Goal: Information Seeking & Learning: Learn about a topic

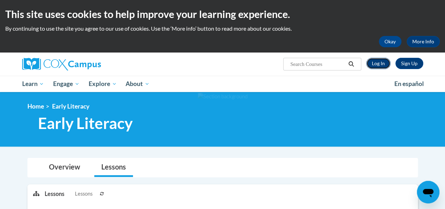
click at [378, 61] on link "Log In" at bounding box center [378, 63] width 24 height 11
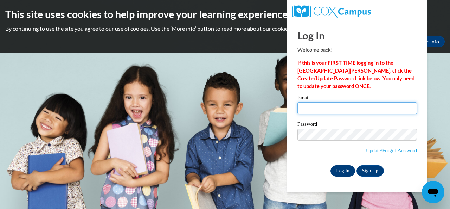
type input "[EMAIL_ADDRESS][DOMAIN_NAME]"
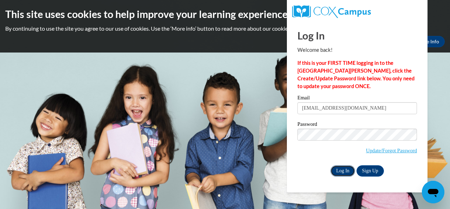
click at [338, 166] on input "Log In" at bounding box center [343, 170] width 25 height 11
click at [347, 171] on input "Log In" at bounding box center [343, 170] width 25 height 11
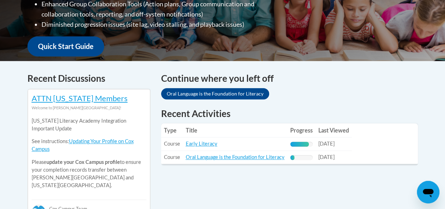
scroll to position [263, 0]
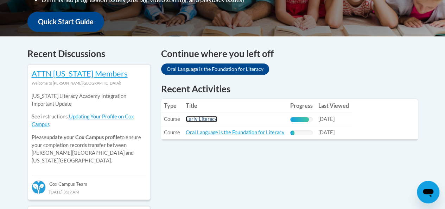
click at [198, 119] on link "Early Literacy" at bounding box center [202, 119] width 32 height 6
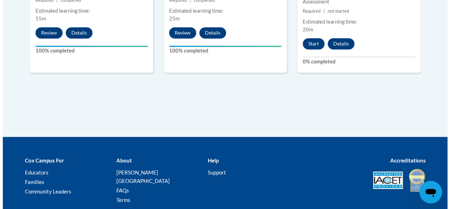
scroll to position [540, 0]
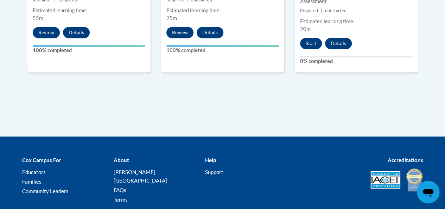
click at [312, 45] on button "Start" at bounding box center [311, 43] width 22 height 11
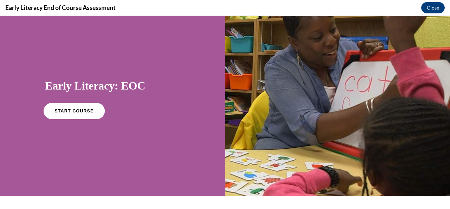
scroll to position [14, 0]
click at [77, 111] on span "START COURSE" at bounding box center [74, 110] width 39 height 5
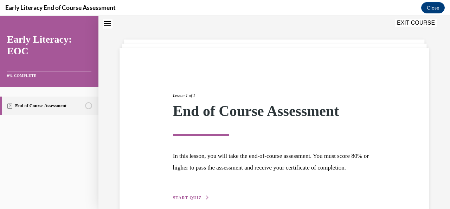
scroll to position [68, 0]
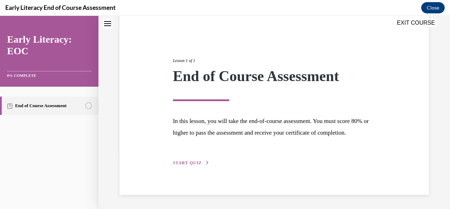
click at [193, 168] on div "Lesson 1 of 1 End of Course Assessment In this lesson, you will take the end-of…" at bounding box center [274, 103] width 309 height 181
click at [190, 166] on button "START QUIZ" at bounding box center [191, 162] width 37 height 6
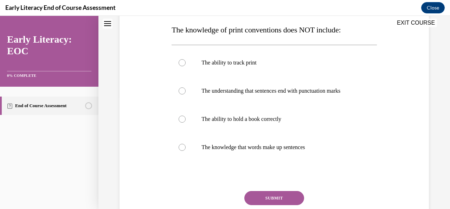
scroll to position [111, 0]
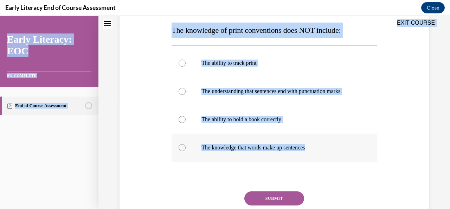
drag, startPoint x: 159, startPoint y: 28, endPoint x: 315, endPoint y: 149, distance: 197.4
click at [315, 149] on div "EXIT COURSE Early Literacy: EOC 0% COMPLETE End of Course Assessment Home Lesso…" at bounding box center [225, 112] width 450 height 193
click at [351, 190] on div "Question 01/12 The knowledge of print conventions does NOT include: The ability…" at bounding box center [274, 117] width 205 height 262
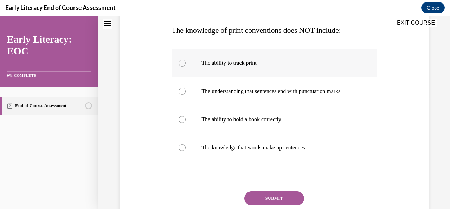
drag, startPoint x: 328, startPoint y: 153, endPoint x: 183, endPoint y: 60, distance: 172.0
click at [183, 60] on div "The ability to track print The understanding that sentences end with punctuatio…" at bounding box center [274, 105] width 205 height 113
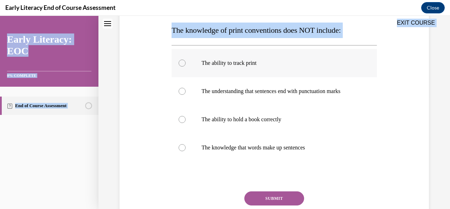
drag, startPoint x: 172, startPoint y: 30, endPoint x: 223, endPoint y: 53, distance: 56.2
click at [223, 53] on div "EXIT COURSE Early Literacy: EOC 0% COMPLETE End of Course Assessment Home Lesso…" at bounding box center [225, 112] width 450 height 193
click at [203, 37] on p "The knowledge of print conventions does NOT include:" at bounding box center [274, 30] width 205 height 15
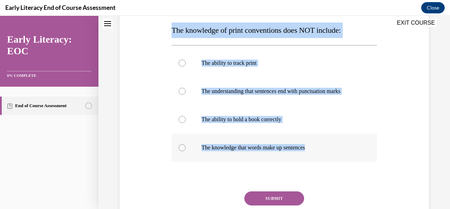
drag, startPoint x: 171, startPoint y: 32, endPoint x: 317, endPoint y: 145, distance: 184.3
click at [317, 145] on div "Question 01/12 The knowledge of print conventions does NOT include: The ability…" at bounding box center [274, 117] width 205 height 262
copy div "The knowledge of print conventions does NOT include: The ability to track print…"
click at [196, 117] on div at bounding box center [274, 119] width 205 height 28
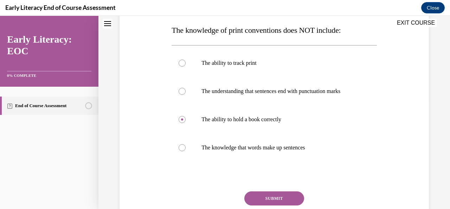
click at [270, 196] on button "SUBMIT" at bounding box center [274, 198] width 60 height 14
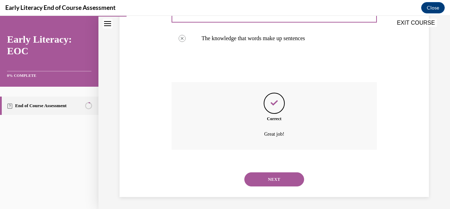
scroll to position [222, 0]
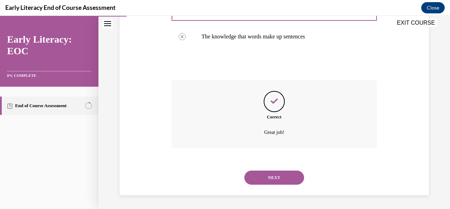
click at [263, 183] on button "NEXT" at bounding box center [274, 177] width 60 height 14
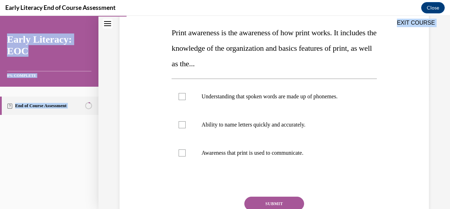
scroll to position [168, 0]
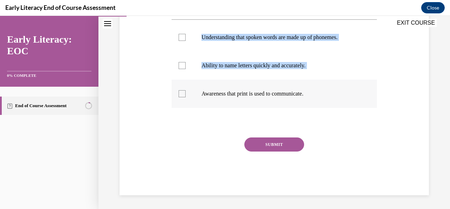
drag, startPoint x: 172, startPoint y: 74, endPoint x: 324, endPoint y: 105, distance: 155.8
click at [324, 105] on div "Question 02/12 Print awareness is the awareness of how print works. It includes…" at bounding box center [274, 62] width 205 height 265
click at [324, 105] on div at bounding box center [274, 93] width 205 height 28
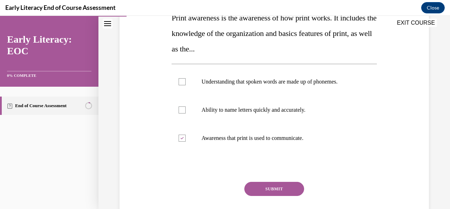
scroll to position [115, 0]
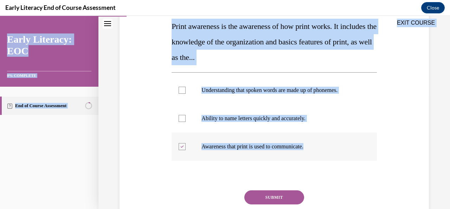
drag, startPoint x: 169, startPoint y: 28, endPoint x: 312, endPoint y: 139, distance: 179.9
click at [315, 147] on div "EXIT COURSE Early Literacy: EOC 0% COMPLETE End of Course Assessment Home Quest…" at bounding box center [225, 112] width 450 height 193
click at [232, 33] on p "Print awareness is the awareness of how print works. It includes the knowledge …" at bounding box center [274, 42] width 205 height 46
drag, startPoint x: 169, startPoint y: 24, endPoint x: 329, endPoint y: 152, distance: 204.8
click at [329, 152] on div "EXIT COURSE Early Literacy: EOC 0% COMPLETE End of Course Assessment Home Quest…" at bounding box center [225, 112] width 450 height 193
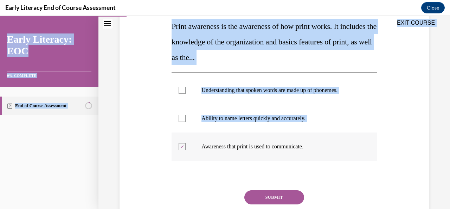
click at [329, 152] on div at bounding box center [274, 146] width 205 height 28
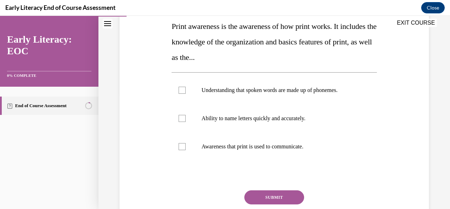
drag, startPoint x: 171, startPoint y: 25, endPoint x: 187, endPoint y: 31, distance: 17.5
click at [187, 31] on div "EXIT COURSE" at bounding box center [270, 23] width 345 height 15
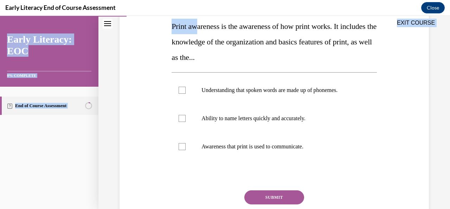
drag, startPoint x: 171, startPoint y: 25, endPoint x: 197, endPoint y: 32, distance: 26.9
click at [197, 32] on div "EXIT COURSE Early Literacy: EOC 0% COMPLETE End of Course Assessment Home Quest…" at bounding box center [225, 112] width 450 height 193
click at [179, 29] on div "EXIT COURSE" at bounding box center [270, 23] width 345 height 15
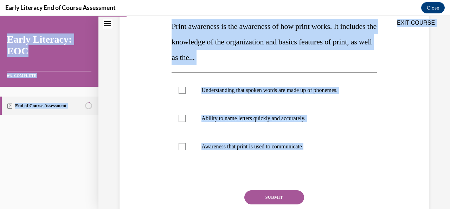
drag, startPoint x: 169, startPoint y: 25, endPoint x: 312, endPoint y: 169, distance: 202.2
click at [312, 169] on div "EXIT COURSE Early Literacy: EOC 0% COMPLETE End of Course Assessment Home Quest…" at bounding box center [225, 112] width 450 height 193
copy div "EXIT COURSE Early Literacy: EOC 0% COMPLETE End of Course Assessment Home Quest…"
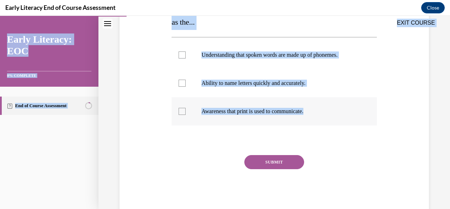
click at [199, 117] on div at bounding box center [274, 111] width 205 height 28
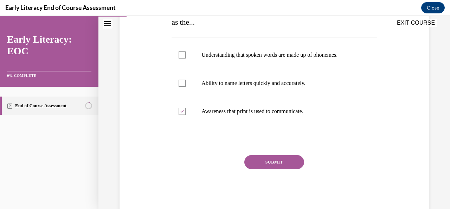
click at [258, 156] on button "SUBMIT" at bounding box center [274, 162] width 60 height 14
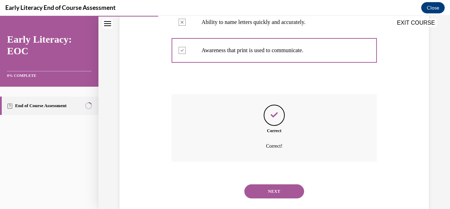
scroll to position [225, 0]
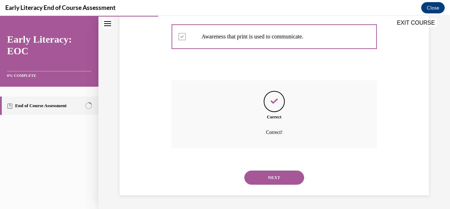
click at [301, 183] on div "NEXT" at bounding box center [274, 177] width 205 height 28
click at [288, 178] on button "NEXT" at bounding box center [274, 177] width 60 height 14
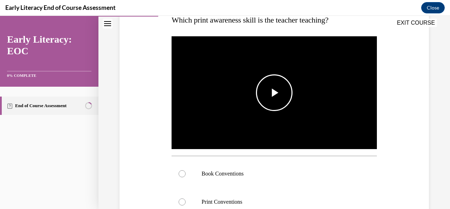
scroll to position [121, 0]
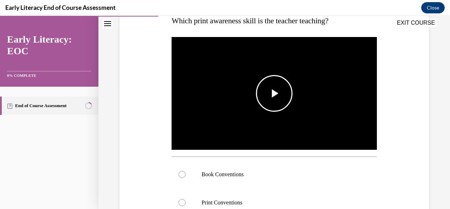
click at [274, 93] on span "Video player" at bounding box center [274, 93] width 0 height 0
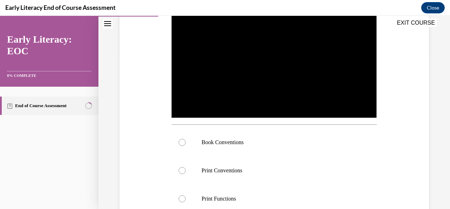
scroll to position [153, 0]
click at [174, 138] on div at bounding box center [274, 142] width 205 height 28
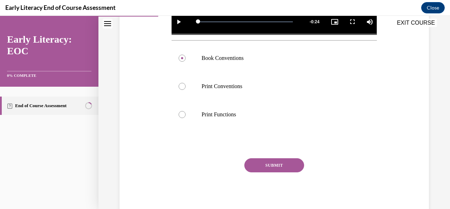
scroll to position [241, 0]
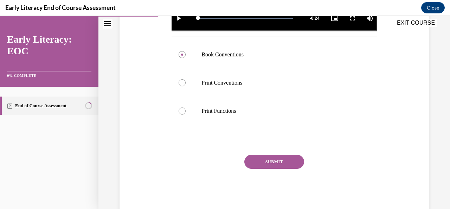
click at [254, 166] on div "SUBMIT" at bounding box center [274, 171] width 205 height 35
click at [254, 164] on button "SUBMIT" at bounding box center [274, 161] width 60 height 14
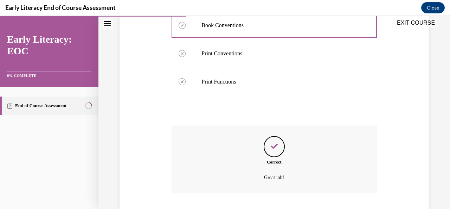
scroll to position [313, 0]
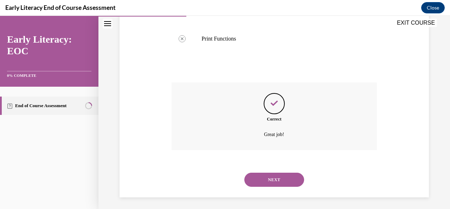
click at [269, 175] on button "NEXT" at bounding box center [274, 179] width 60 height 14
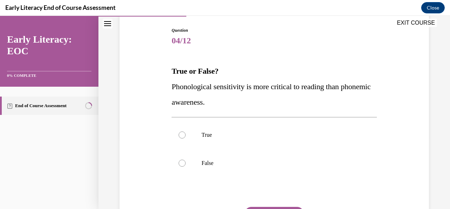
scroll to position [72, 0]
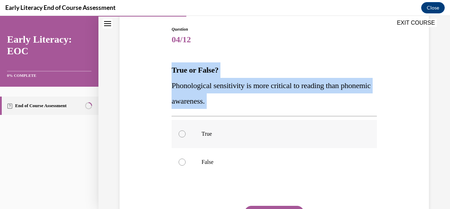
drag, startPoint x: 157, startPoint y: 72, endPoint x: 219, endPoint y: 128, distance: 83.7
click at [219, 128] on div "Question 04/12 True or False? Phonological sensitivity is more critical to read…" at bounding box center [274, 134] width 313 height 258
click at [187, 81] on span "Phonological sensitivity is more critical to reading than phonemic awareness." at bounding box center [271, 93] width 199 height 24
drag, startPoint x: 173, startPoint y: 71, endPoint x: 224, endPoint y: 165, distance: 107.0
click at [224, 165] on div "Question 04/12 True or False? Phonological sensitivity is more critical to read…" at bounding box center [274, 144] width 205 height 237
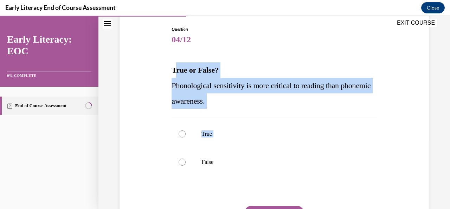
click at [168, 76] on div "Question 04/12 True or False? Phonological sensitivity is more critical to read…" at bounding box center [274, 134] width 313 height 258
drag, startPoint x: 172, startPoint y: 69, endPoint x: 244, endPoint y: 100, distance: 78.5
click at [244, 100] on div "True or False? Phonological sensitivity is more critical to reading than phonem…" at bounding box center [274, 85] width 205 height 46
copy div "True or False? Phonological sensitivity is more critical to reading than phonem…"
click at [204, 169] on div at bounding box center [274, 162] width 205 height 28
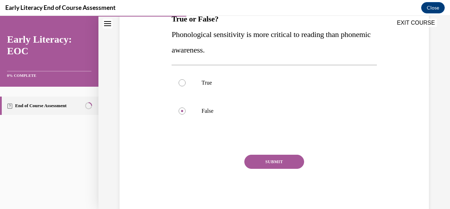
scroll to position [124, 0]
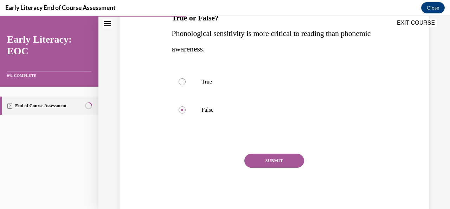
click at [270, 171] on div "SUBMIT" at bounding box center [274, 170] width 205 height 35
click at [269, 168] on div "SUBMIT" at bounding box center [274, 170] width 205 height 35
click at [267, 165] on button "SUBMIT" at bounding box center [274, 160] width 60 height 14
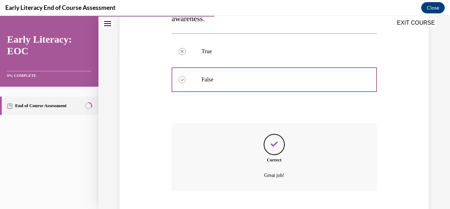
scroll to position [197, 0]
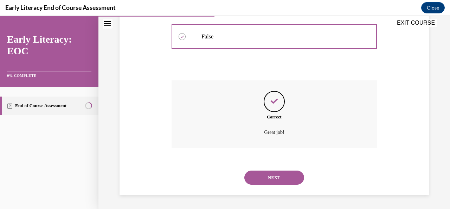
click at [255, 181] on button "NEXT" at bounding box center [274, 177] width 60 height 14
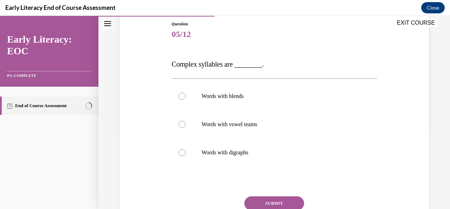
scroll to position [89, 0]
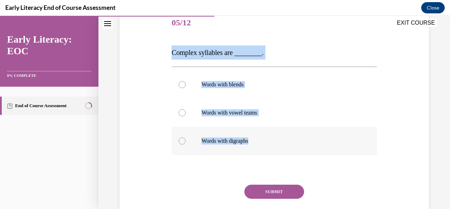
drag, startPoint x: 171, startPoint y: 51, endPoint x: 260, endPoint y: 143, distance: 128.3
click at [260, 143] on div "Question 05/12 Complex syllables are ________. Words with blends Words with vow…" at bounding box center [274, 125] width 205 height 233
copy div "Complex syllables are ________. Words with blends Words with vowel teams Words …"
click at [193, 83] on div at bounding box center [274, 84] width 205 height 28
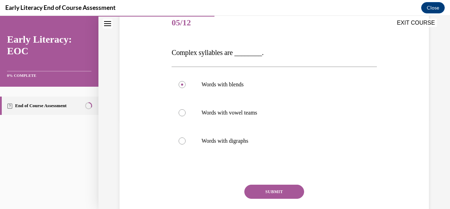
click at [284, 191] on button "SUBMIT" at bounding box center [274, 191] width 60 height 14
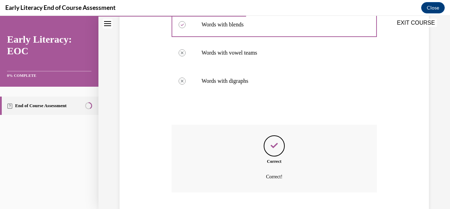
scroll to position [193, 0]
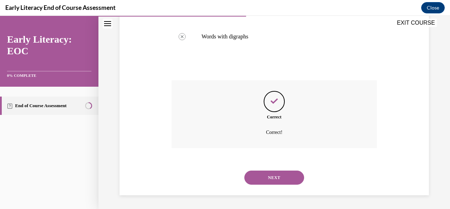
click at [271, 177] on button "NEXT" at bounding box center [274, 177] width 60 height 14
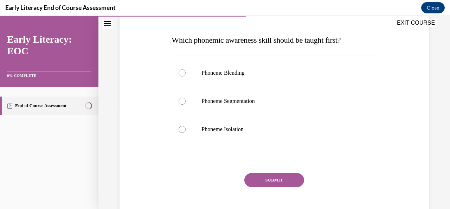
scroll to position [102, 0]
drag, startPoint x: 170, startPoint y: 41, endPoint x: 218, endPoint y: 89, distance: 68.1
click at [187, 51] on div "Question 06/12 Which phonemic awareness skill should be taught first? Phoneme B…" at bounding box center [274, 107] width 209 height 245
drag, startPoint x: 223, startPoint y: 107, endPoint x: 227, endPoint y: 113, distance: 7.2
click at [227, 113] on div at bounding box center [274, 101] width 205 height 28
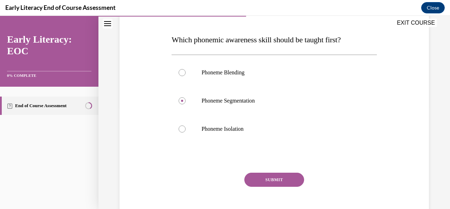
drag, startPoint x: 167, startPoint y: 39, endPoint x: 177, endPoint y: 41, distance: 9.3
click at [177, 41] on div "Question 06/12 Which phonemic awareness skill should be taught first? Phoneme B…" at bounding box center [274, 102] width 313 height 255
click at [173, 41] on span "Which phonemic awareness skill should be taught first?" at bounding box center [256, 39] width 169 height 9
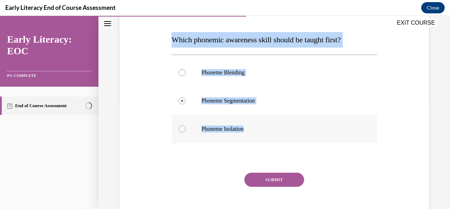
drag, startPoint x: 171, startPoint y: 41, endPoint x: 250, endPoint y: 129, distance: 119.0
click at [250, 129] on div "Question 06/12 Which phonemic awareness skill should be taught first? Phoneme B…" at bounding box center [274, 113] width 205 height 234
copy div "Which phonemic awareness skill should be taught first? Phoneme Blending Phoneme…"
click at [204, 121] on div at bounding box center [274, 129] width 205 height 28
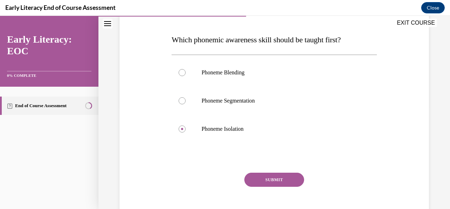
click at [265, 175] on button "SUBMIT" at bounding box center [274, 179] width 60 height 14
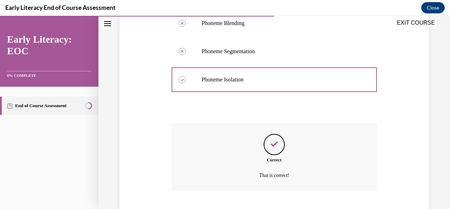
scroll to position [194, 0]
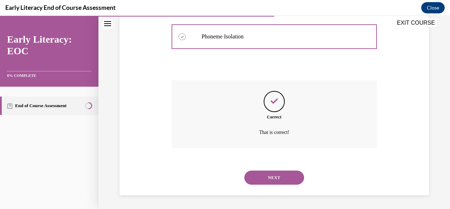
click at [287, 176] on button "NEXT" at bounding box center [274, 177] width 60 height 14
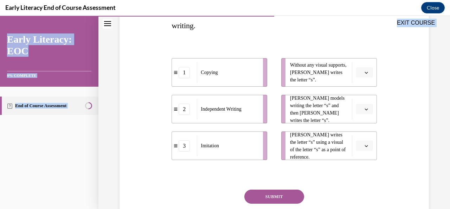
scroll to position [184, 0]
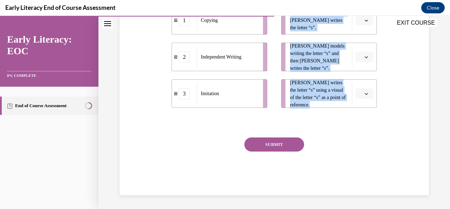
drag, startPoint x: 172, startPoint y: 46, endPoint x: 361, endPoint y: 105, distance: 197.5
click at [361, 105] on div "Question 07/12 Match the activity to the appropriate stage in teaching letter w…" at bounding box center [274, 54] width 205 height 281
copy div "Match the activity to the appropriate stage in teaching letter writing. 1 Copyi…"
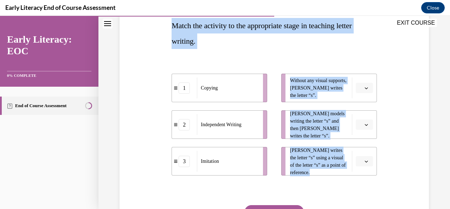
scroll to position [115, 0]
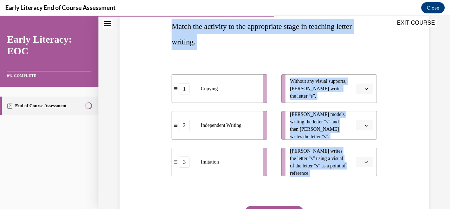
click at [360, 85] on span "Please select an option" at bounding box center [361, 88] width 2 height 7
click at [363, 129] on div "2" at bounding box center [358, 132] width 17 height 14
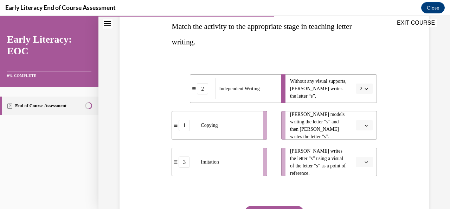
click at [359, 126] on button "button" at bounding box center [364, 125] width 17 height 11
click at [363, 177] on div "3" at bounding box center [358, 182] width 17 height 14
click at [365, 160] on icon "button" at bounding box center [367, 162] width 4 height 4
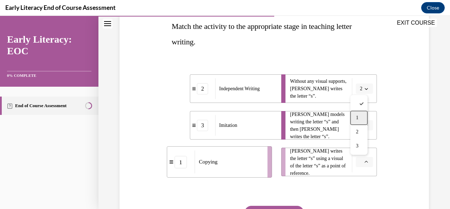
click at [361, 122] on div "1" at bounding box center [358, 117] width 17 height 14
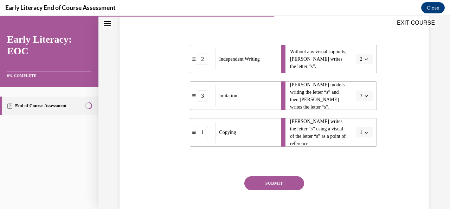
click at [295, 188] on button "SUBMIT" at bounding box center [274, 183] width 60 height 14
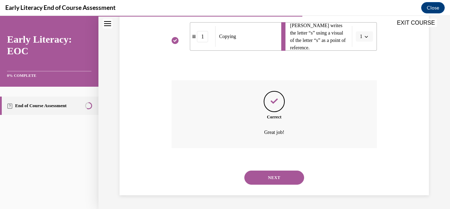
scroll to position [241, 0]
click at [285, 181] on button "NEXT" at bounding box center [274, 177] width 60 height 14
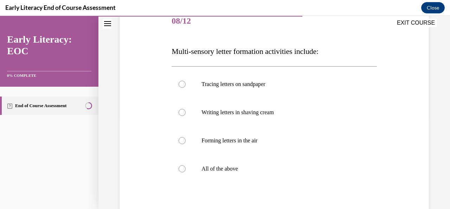
scroll to position [93, 0]
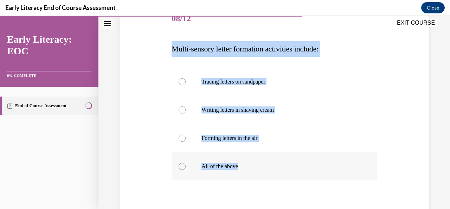
drag, startPoint x: 171, startPoint y: 51, endPoint x: 252, endPoint y: 166, distance: 141.1
click at [252, 166] on div "Question 08/12 Multi-sensory letter formation activities include: Tracing lette…" at bounding box center [274, 136] width 205 height 262
copy div "Multi-sensory letter formation activities include: Tracing letters on sandpaper…"
click at [201, 158] on div at bounding box center [274, 166] width 205 height 28
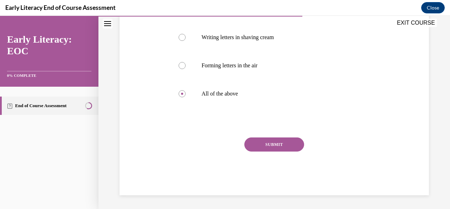
click at [267, 147] on button "SUBMIT" at bounding box center [274, 144] width 60 height 14
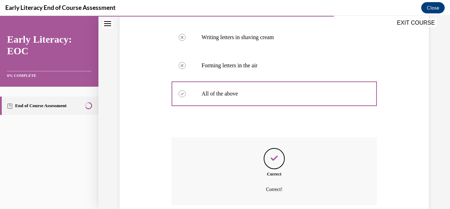
scroll to position [222, 0]
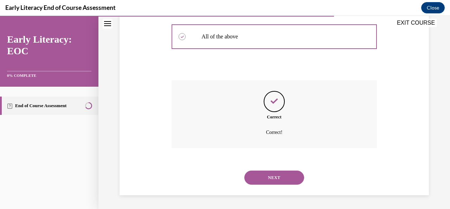
click at [266, 175] on button "NEXT" at bounding box center [274, 177] width 60 height 14
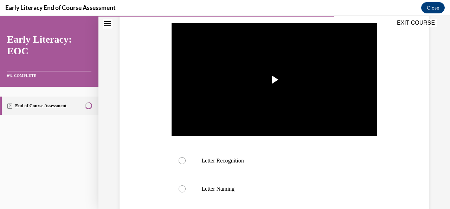
scroll to position [135, 0]
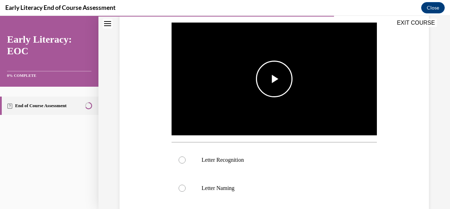
click at [274, 79] on span "Video player" at bounding box center [274, 79] width 0 height 0
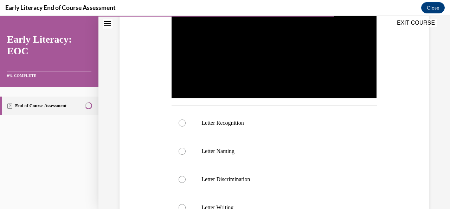
scroll to position [173, 0]
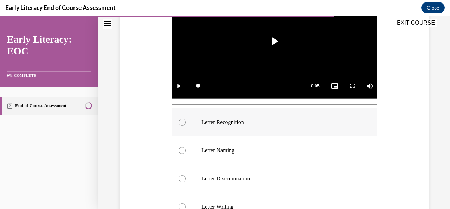
click at [228, 120] on p "Letter Recognition" at bounding box center [280, 122] width 158 height 7
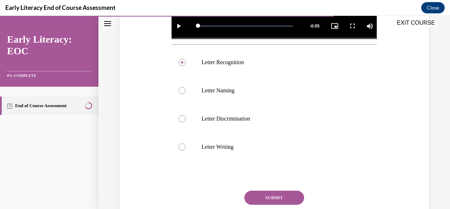
click at [268, 192] on button "SUBMIT" at bounding box center [274, 197] width 60 height 14
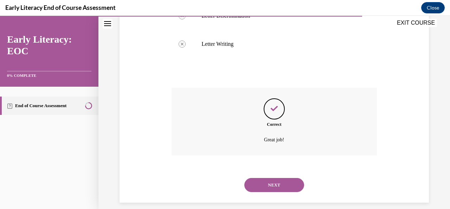
scroll to position [341, 0]
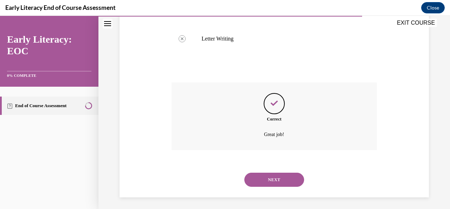
click at [262, 175] on button "NEXT" at bounding box center [274, 179] width 60 height 14
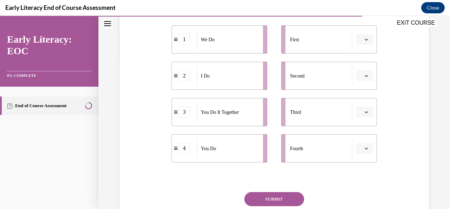
scroll to position [131, 0]
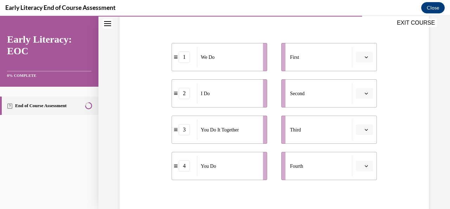
click at [359, 97] on button "button" at bounding box center [364, 93] width 17 height 11
click at [360, 127] on div "1" at bounding box center [358, 123] width 17 height 14
click at [365, 93] on icon "button" at bounding box center [367, 93] width 4 height 4
click at [363, 63] on li "First" at bounding box center [329, 57] width 96 height 28
click at [365, 57] on icon "button" at bounding box center [367, 57] width 4 height 4
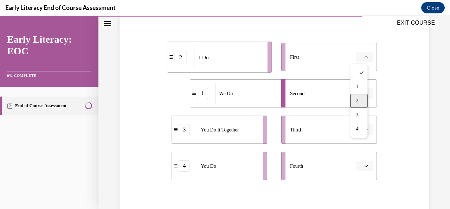
click at [359, 97] on div "2" at bounding box center [358, 101] width 17 height 14
click at [368, 168] on button "button" at bounding box center [364, 165] width 17 height 11
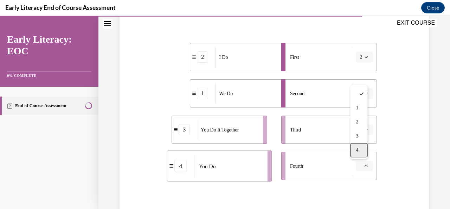
click at [361, 149] on div "4" at bounding box center [358, 150] width 17 height 14
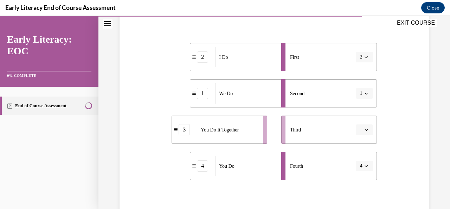
click at [360, 126] on span "Please select an option" at bounding box center [361, 129] width 2 height 7
drag, startPoint x: 358, startPoint y: 107, endPoint x: 358, endPoint y: 101, distance: 5.3
click at [358, 101] on div "1 2 3 4" at bounding box center [358, 86] width 17 height 74
click at [362, 101] on div "3" at bounding box center [358, 99] width 17 height 14
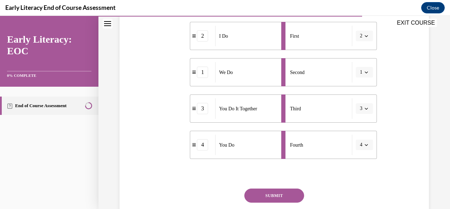
scroll to position [151, 0]
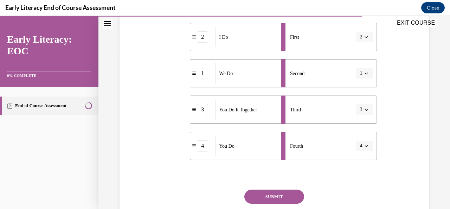
click at [365, 145] on icon "button" at bounding box center [367, 146] width 4 height 4
click at [359, 117] on div "3" at bounding box center [357, 116] width 17 height 14
click at [358, 112] on button "button" at bounding box center [364, 109] width 17 height 11
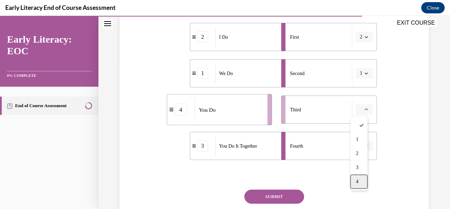
click at [357, 180] on span "4" at bounding box center [357, 181] width 2 height 6
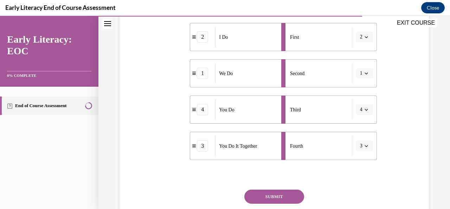
click at [365, 147] on icon "button" at bounding box center [367, 146] width 4 height 4
click at [362, 126] on div "4" at bounding box center [357, 130] width 17 height 14
click at [364, 112] on button "button" at bounding box center [364, 109] width 17 height 11
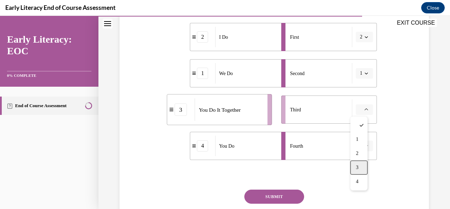
click at [362, 171] on div "3" at bounding box center [358, 167] width 17 height 14
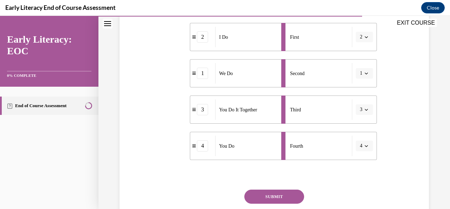
click at [294, 199] on button "SUBMIT" at bounding box center [274, 196] width 60 height 14
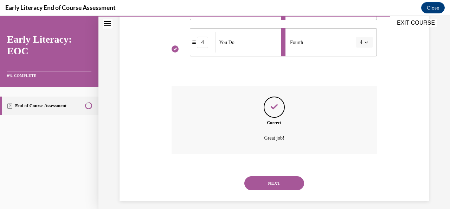
scroll to position [260, 0]
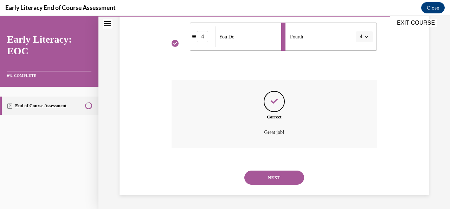
click at [256, 171] on button "NEXT" at bounding box center [274, 177] width 60 height 14
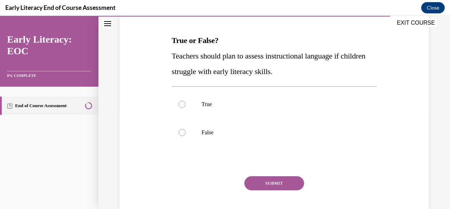
scroll to position [104, 0]
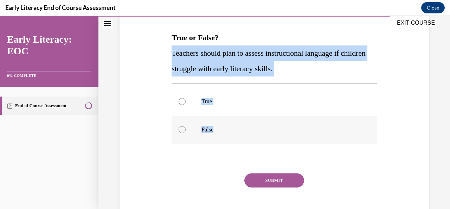
drag, startPoint x: 170, startPoint y: 52, endPoint x: 223, endPoint y: 128, distance: 92.7
click at [223, 128] on div "Question 11/12 True or False? Teachers should plan to assess instructional lang…" at bounding box center [274, 107] width 209 height 248
copy div "Teachers should plan to assess instructional language if children struggle with…"
click at [190, 101] on div at bounding box center [274, 101] width 205 height 28
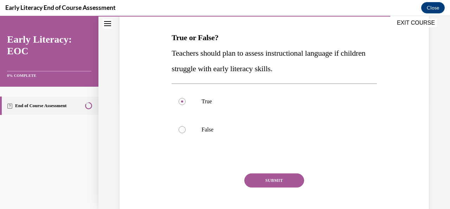
click at [277, 178] on button "SUBMIT" at bounding box center [274, 180] width 60 height 14
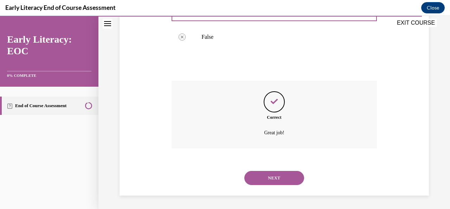
scroll to position [197, 0]
click at [251, 184] on button "NEXT" at bounding box center [274, 177] width 60 height 14
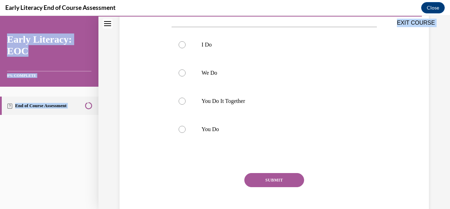
scroll to position [181, 0]
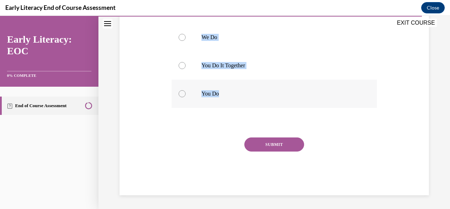
drag, startPoint x: 169, startPoint y: 69, endPoint x: 233, endPoint y: 94, distance: 67.9
click at [233, 94] on div "Question 12/12 The ____________________ phase of the gradual release of respons…" at bounding box center [274, 50] width 209 height 288
copy div "The ____________________ phase of the gradual release of responsibility may not…"
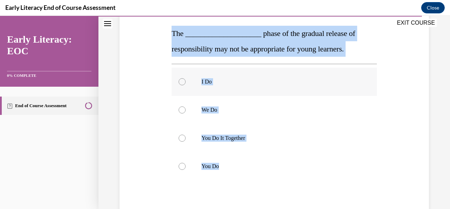
scroll to position [108, 0]
click at [258, 69] on div at bounding box center [274, 82] width 205 height 28
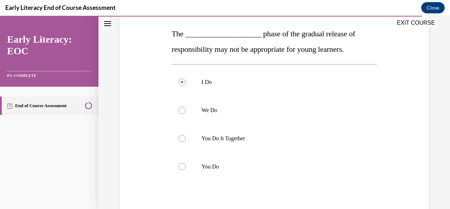
click at [251, 52] on span "The ____________________ phase of the gradual release of responsibility may not…" at bounding box center [264, 41] width 184 height 24
click at [197, 156] on div at bounding box center [274, 166] width 205 height 28
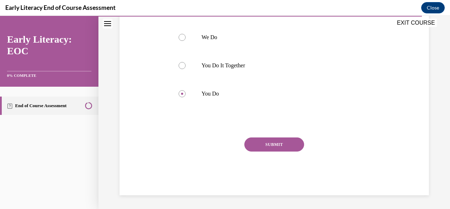
click at [280, 146] on button "SUBMIT" at bounding box center [274, 144] width 60 height 14
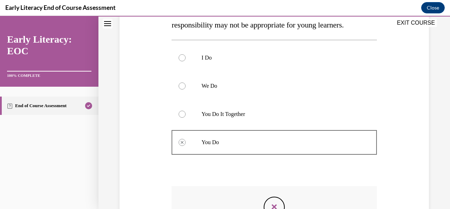
scroll to position [238, 0]
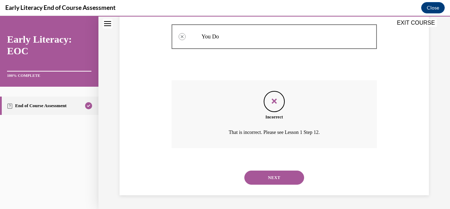
click at [271, 171] on button "NEXT" at bounding box center [274, 177] width 60 height 14
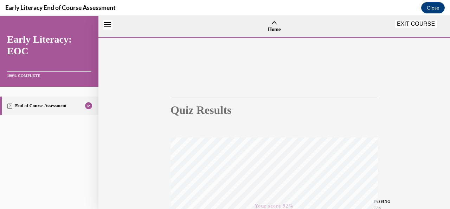
scroll to position [167, 0]
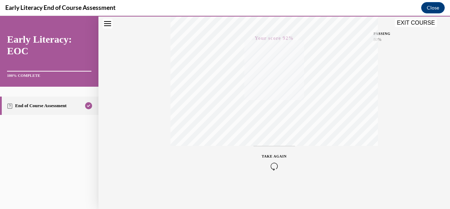
click at [409, 26] on button "EXIT COURSE" at bounding box center [416, 23] width 42 height 8
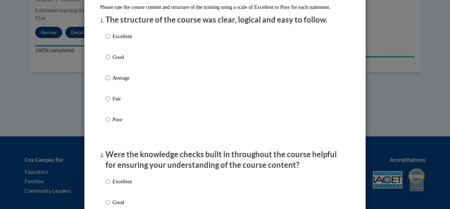
scroll to position [85, 0]
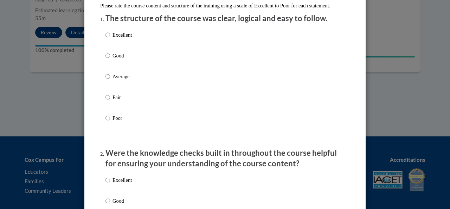
click at [108, 104] on label "Fair" at bounding box center [118, 102] width 26 height 19
click at [108, 101] on input "Fair" at bounding box center [107, 97] width 5 height 8
radio input "true"
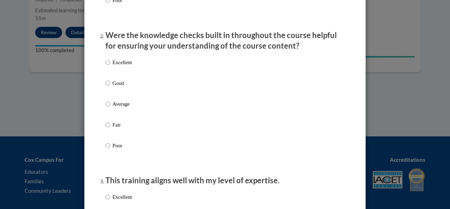
scroll to position [222, 0]
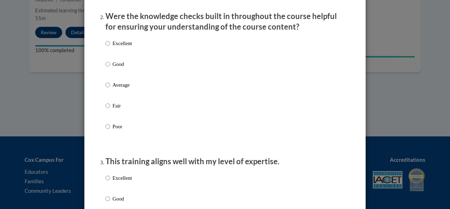
click at [109, 119] on label "Fair" at bounding box center [118, 111] width 26 height 19
click at [109, 109] on input "Fair" at bounding box center [107, 106] width 5 height 8
radio input "true"
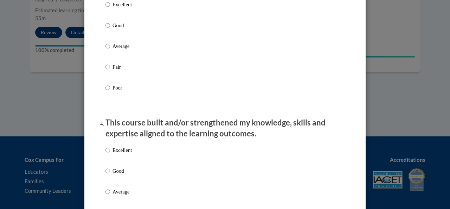
scroll to position [396, 0]
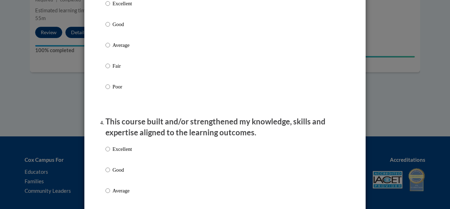
click at [117, 81] on label "Fair" at bounding box center [118, 71] width 26 height 19
click at [110, 70] on input "Fair" at bounding box center [107, 66] width 5 height 8
radio input "true"
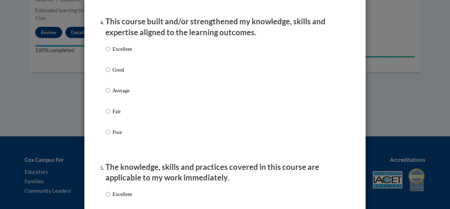
click at [107, 102] on label "Average" at bounding box center [118, 96] width 26 height 19
click at [107, 94] on input "Average" at bounding box center [107, 91] width 5 height 8
radio input "true"
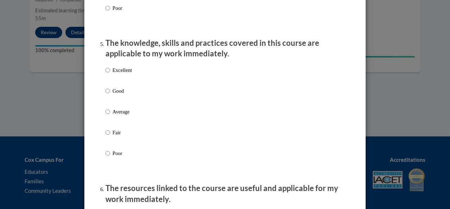
scroll to position [621, 0]
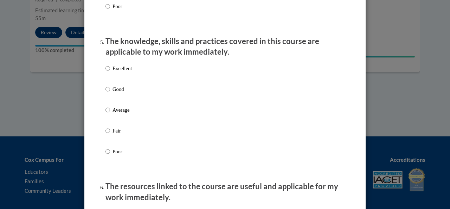
click at [107, 114] on label "Average" at bounding box center [118, 115] width 26 height 19
click at [107, 114] on input "Average" at bounding box center [107, 110] width 5 height 8
radio input "true"
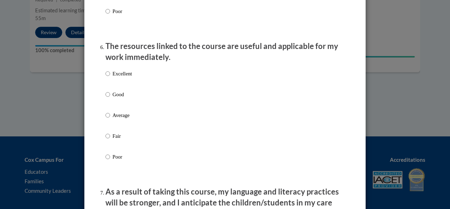
click at [107, 109] on label "Good" at bounding box center [118, 99] width 26 height 19
click at [107, 98] on input "Good" at bounding box center [107, 94] width 5 height 8
radio input "true"
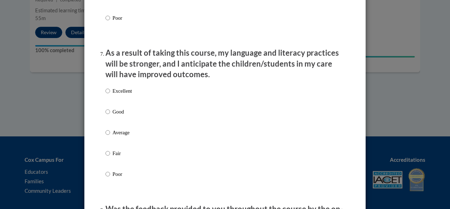
scroll to position [899, 0]
click at [105, 116] on input "Good" at bounding box center [107, 112] width 5 height 8
radio input "true"
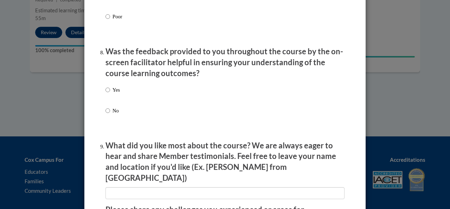
scroll to position [1065, 0]
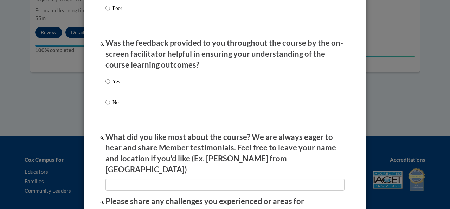
click at [105, 116] on label "No" at bounding box center [112, 107] width 14 height 19
click at [105, 106] on input "No" at bounding box center [107, 102] width 5 height 8
radio input "true"
click at [105, 106] on input "No" at bounding box center [107, 102] width 5 height 8
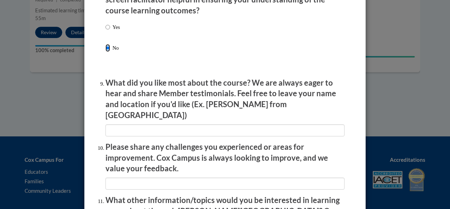
scroll to position [1120, 0]
click at [108, 35] on label "Yes" at bounding box center [112, 32] width 14 height 19
click at [108, 31] on input "Yes" at bounding box center [107, 27] width 5 height 8
radio input "true"
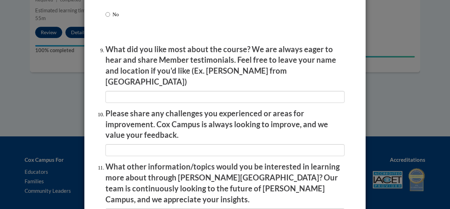
scroll to position [1254, 0]
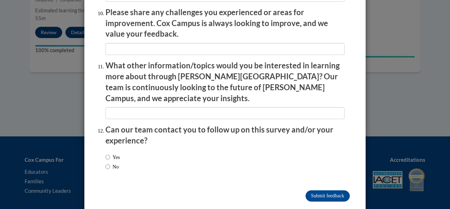
click at [311, 190] on input "Submit feedback" at bounding box center [328, 195] width 44 height 11
